Goal: Task Accomplishment & Management: Use online tool/utility

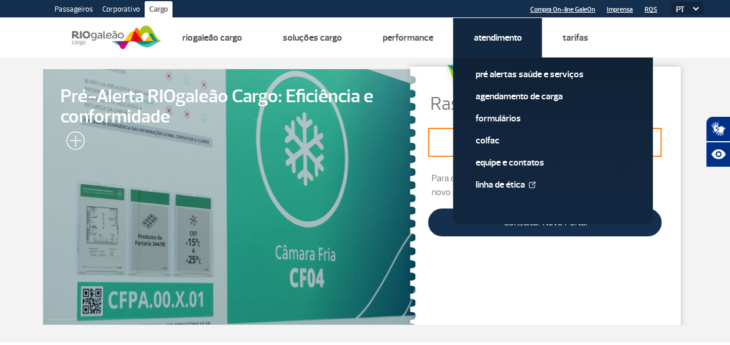
drag, startPoint x: 0, startPoint y: 0, endPoint x: 499, endPoint y: 46, distance: 501.3
click at [492, 37] on link "Atendimento" at bounding box center [497, 38] width 48 height 12
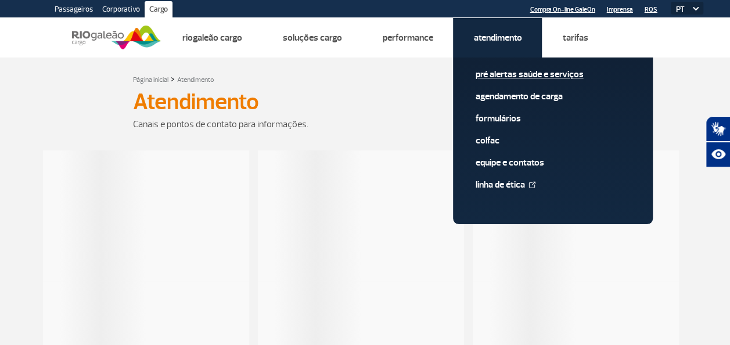
click at [517, 75] on link "Pré alertas Saúde e Serviços" at bounding box center [553, 74] width 156 height 13
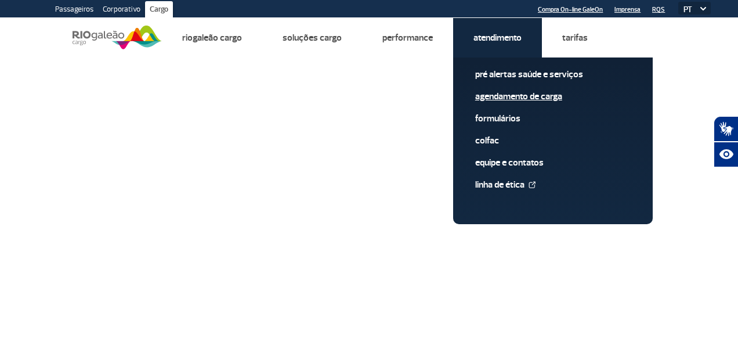
click at [516, 95] on link "Agendamento de Carga" at bounding box center [553, 96] width 156 height 13
click at [498, 95] on link "Agendamento de Carga" at bounding box center [553, 96] width 156 height 13
click at [501, 92] on link "Agendamento de Carga" at bounding box center [553, 96] width 156 height 13
click at [493, 92] on link "Agendamento de Carga" at bounding box center [553, 96] width 156 height 13
click at [498, 95] on link "Agendamento de Carga" at bounding box center [553, 96] width 156 height 13
